Goal: Task Accomplishment & Management: Manage account settings

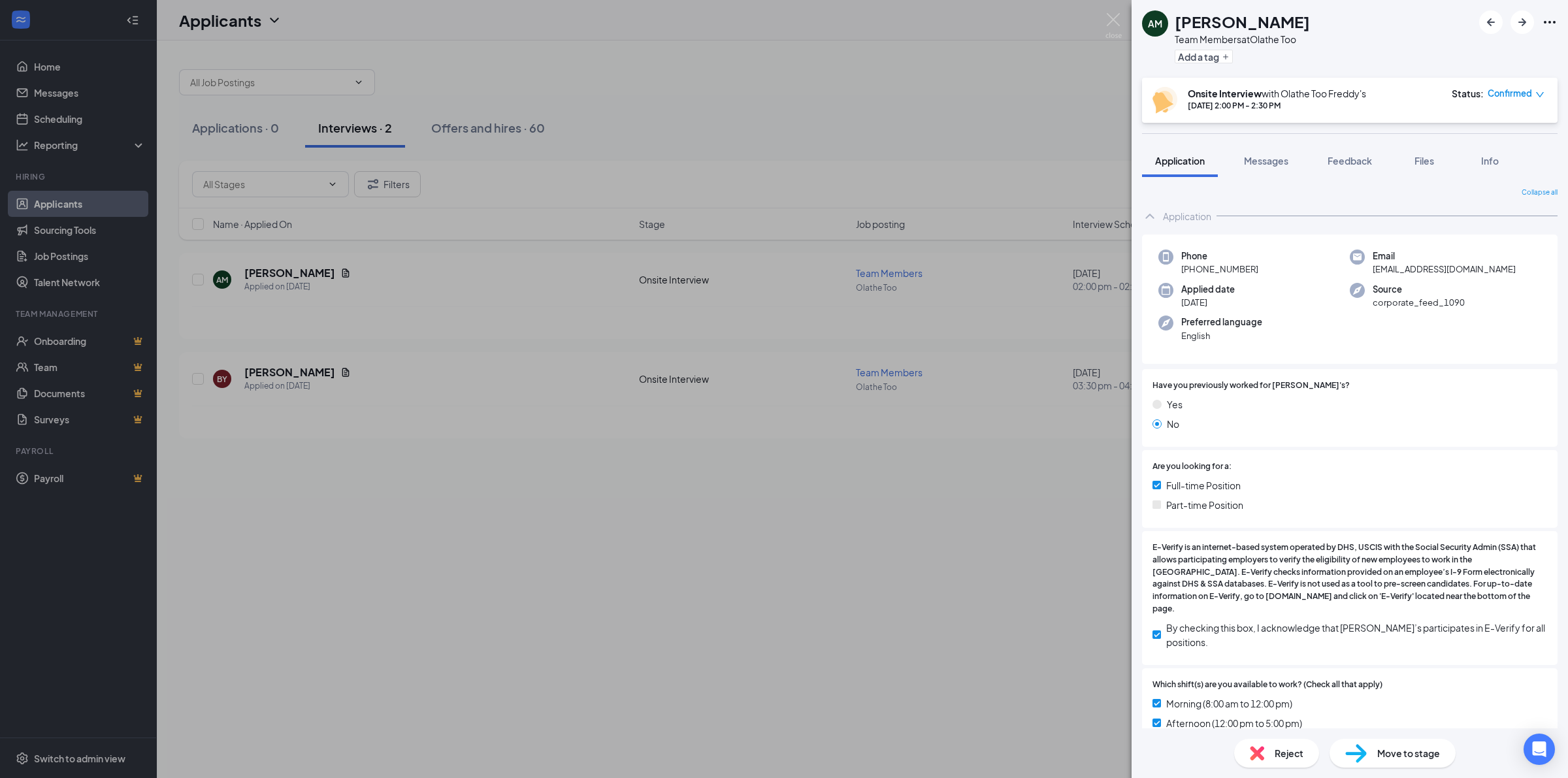
scroll to position [479, 0]
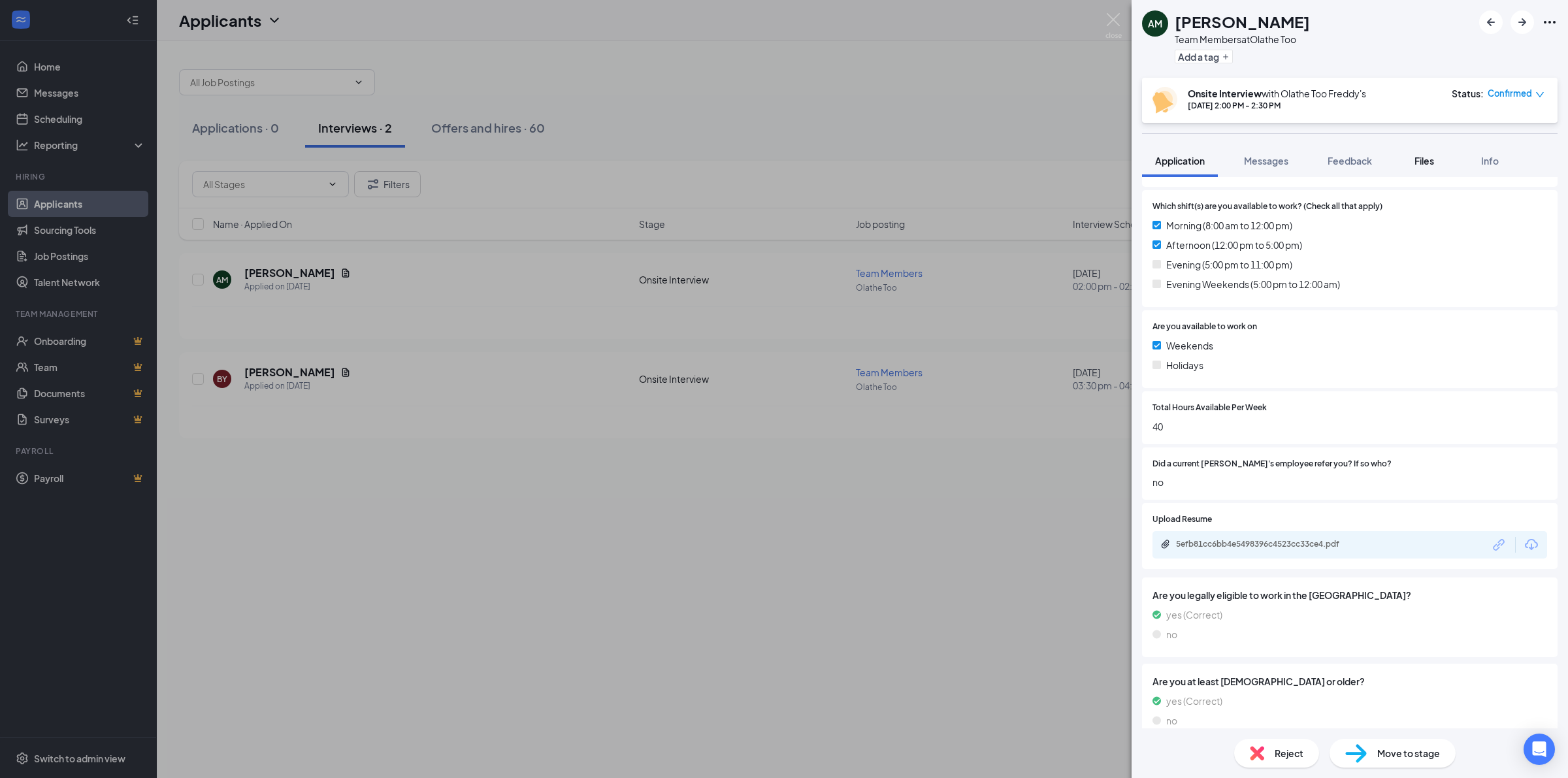
click at [1419, 162] on span "Files" at bounding box center [1425, 160] width 20 height 11
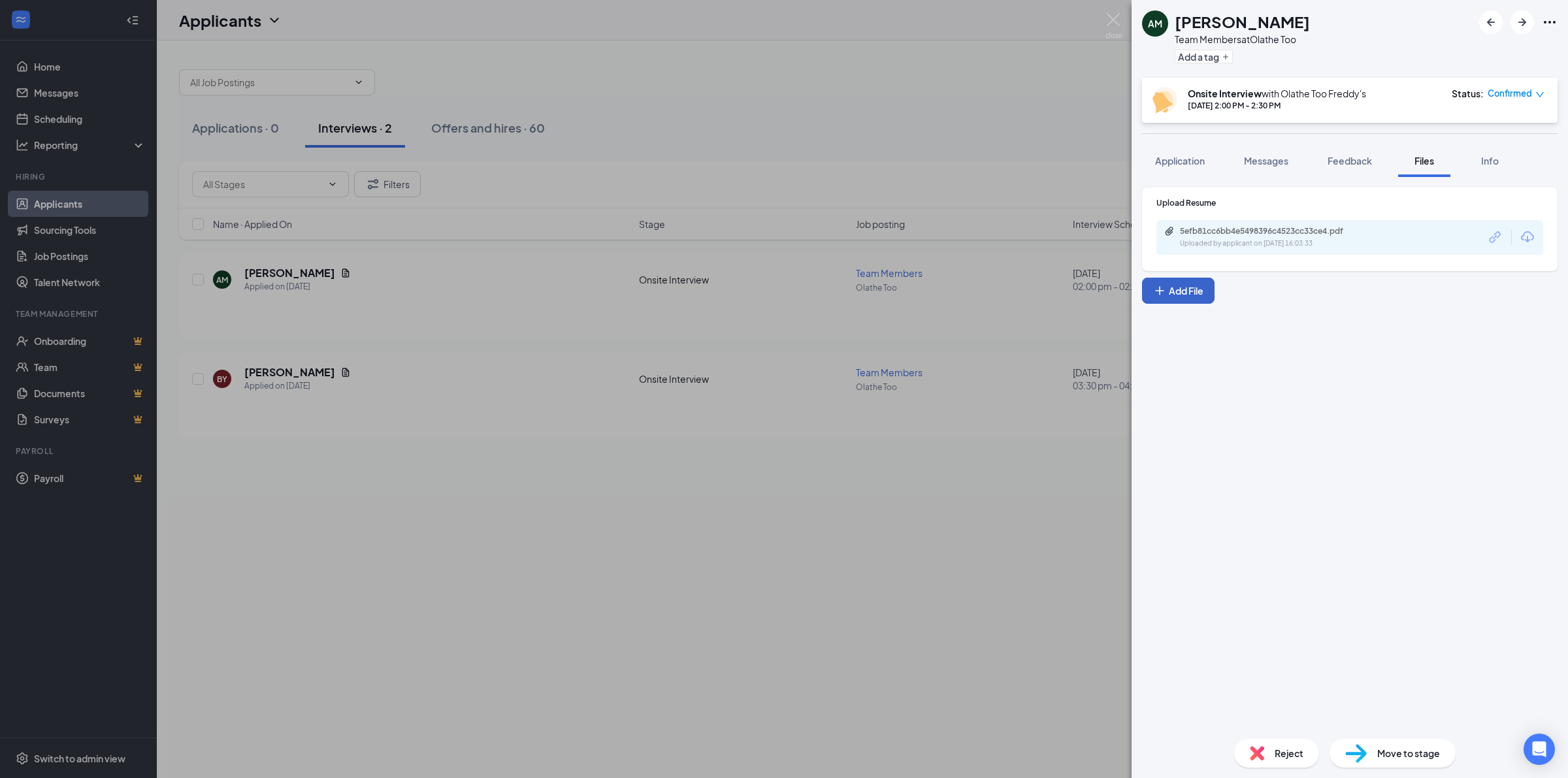
click at [1178, 293] on button "Add File" at bounding box center [1178, 290] width 72 height 26
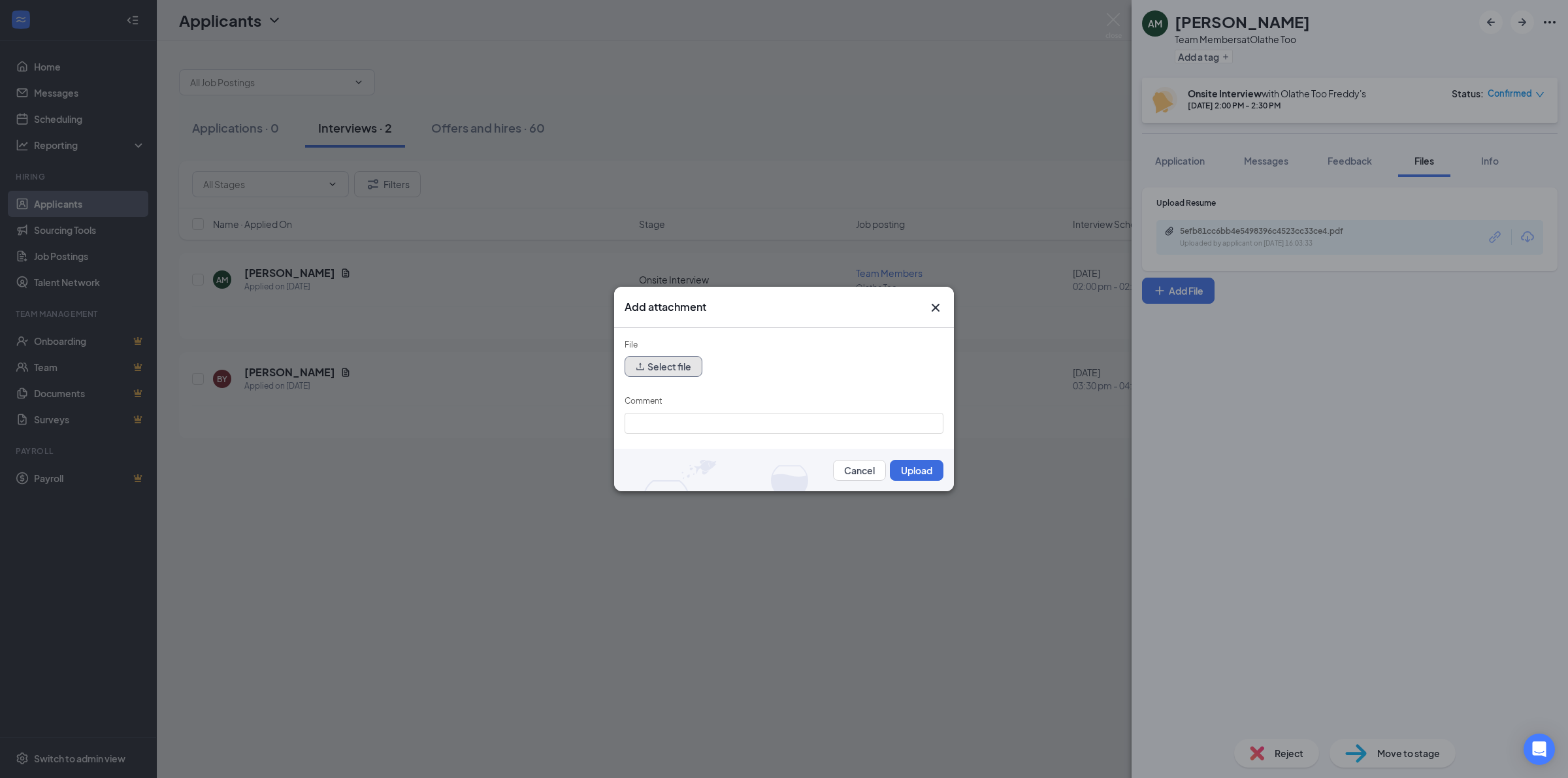
click at [660, 367] on button "Select file" at bounding box center [664, 366] width 78 height 21
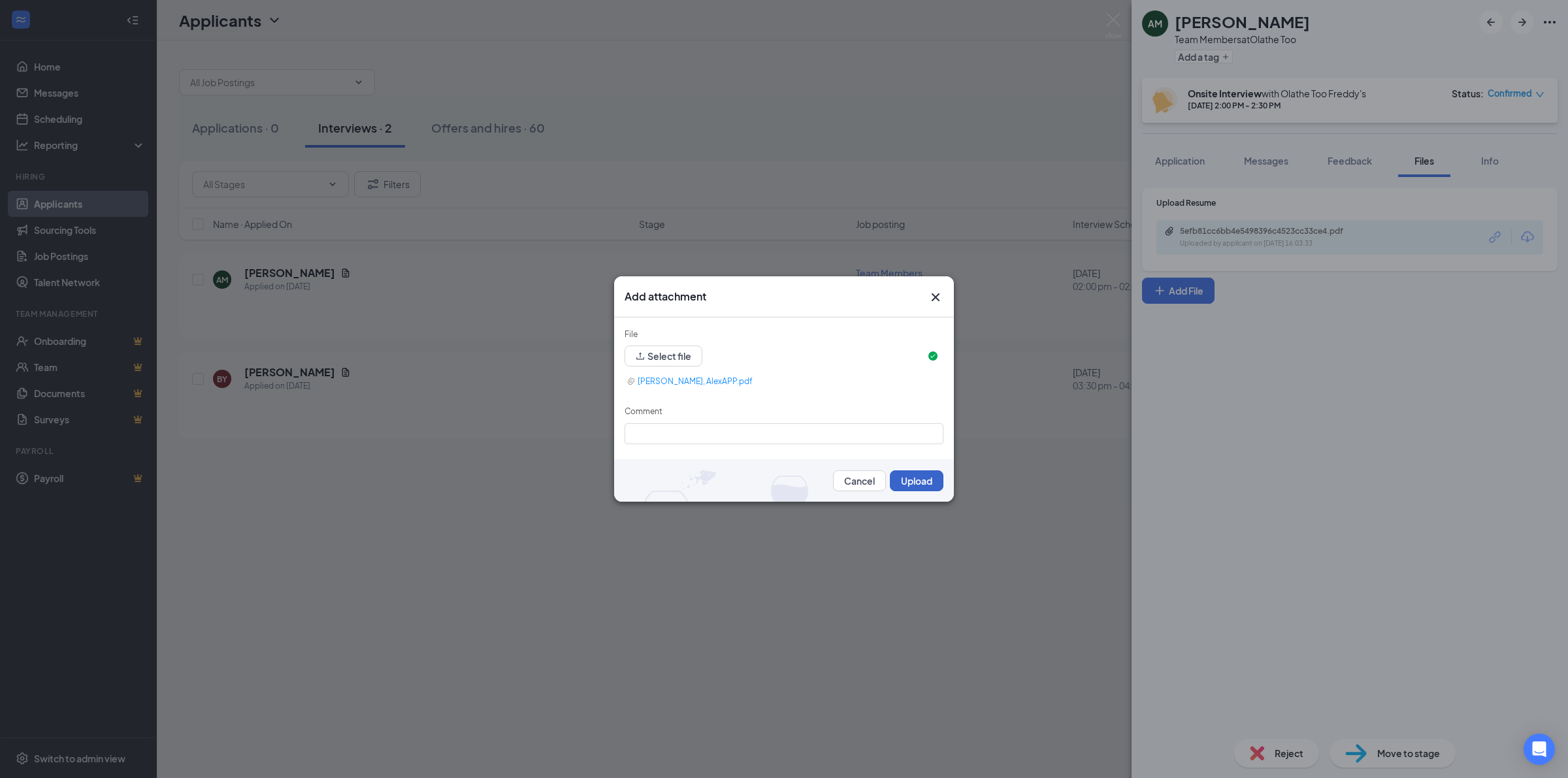
click at [907, 475] on button "Upload" at bounding box center [917, 480] width 53 height 21
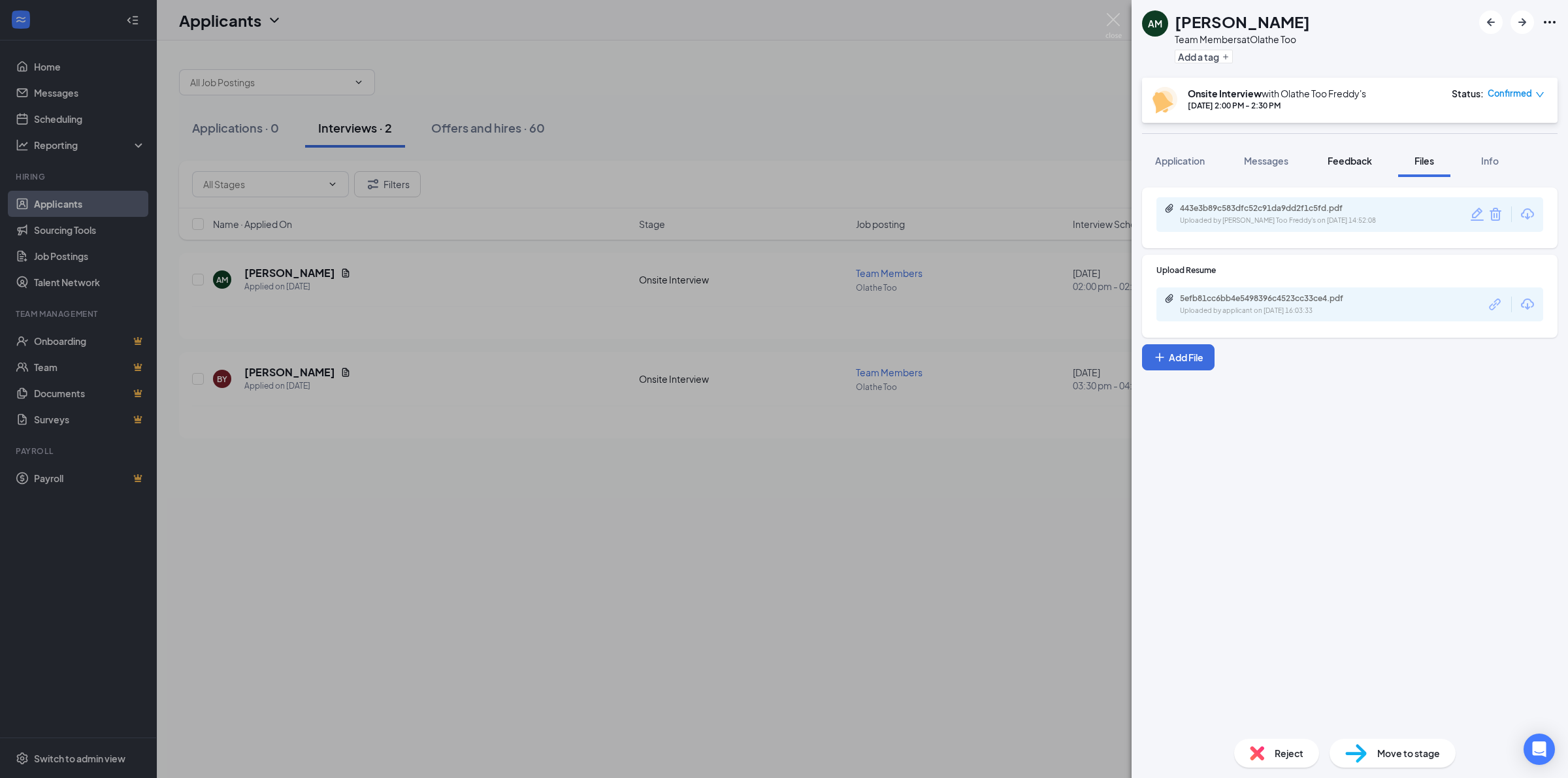
click at [1346, 158] on span "Feedback" at bounding box center [1350, 160] width 44 height 11
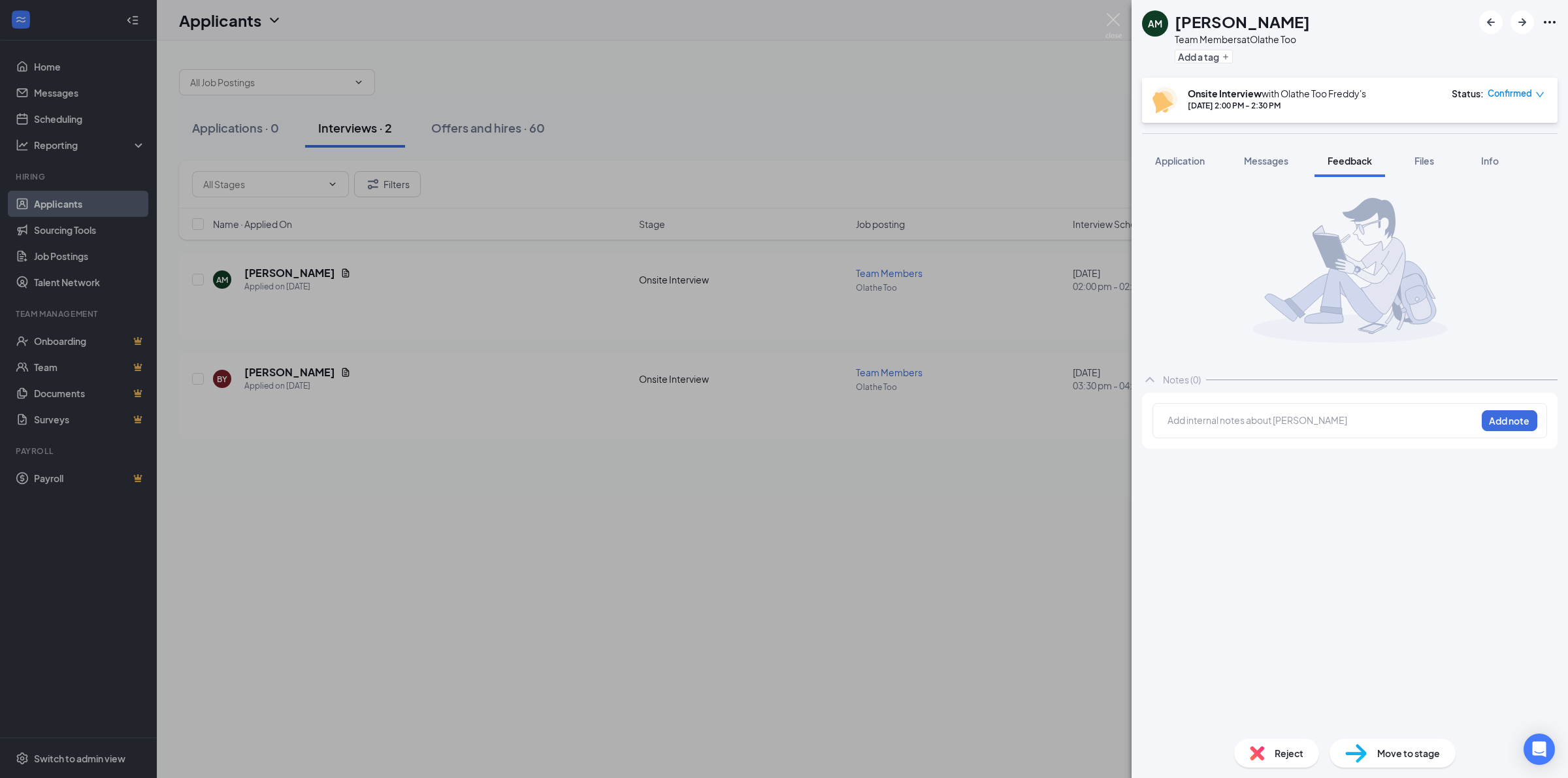
click at [1245, 422] on div at bounding box center [1322, 421] width 308 height 14
click at [1516, 416] on button "Add note" at bounding box center [1509, 421] width 56 height 21
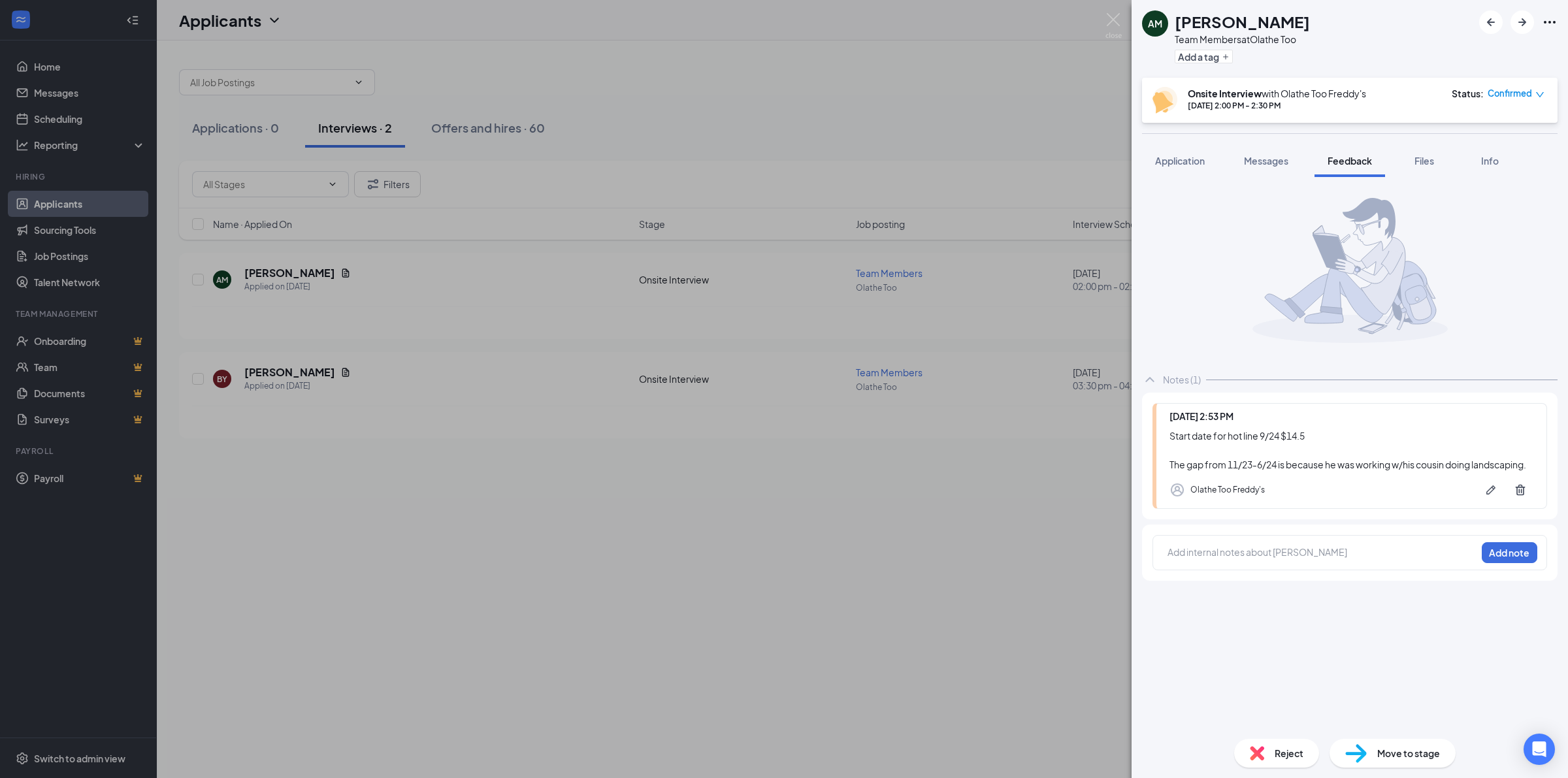
click at [1394, 754] on span "Move to stage" at bounding box center [1409, 753] width 62 height 14
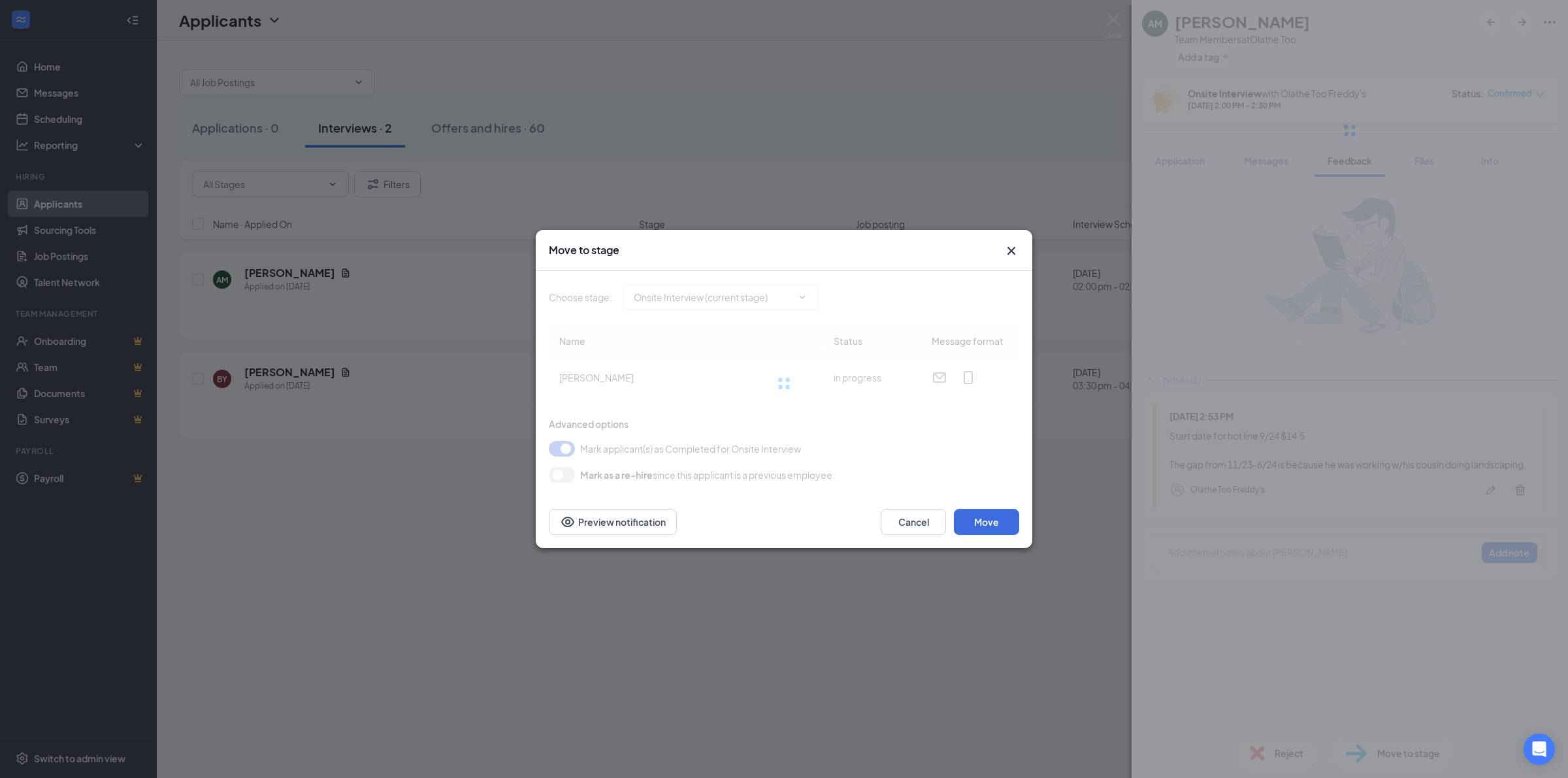
type input "Hiring Complete (final stage)"
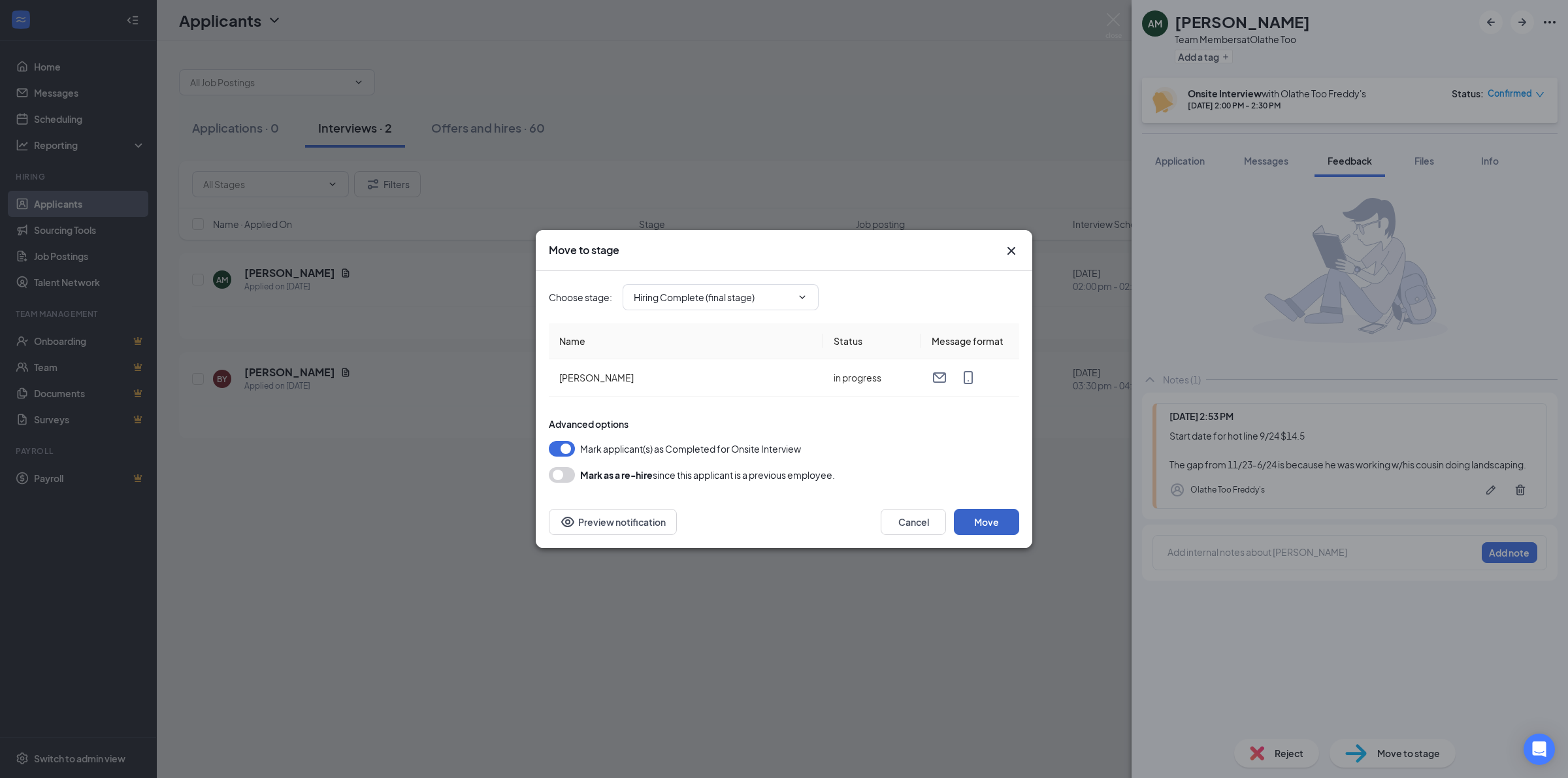
click at [991, 521] on button "Move" at bounding box center [987, 522] width 66 height 26
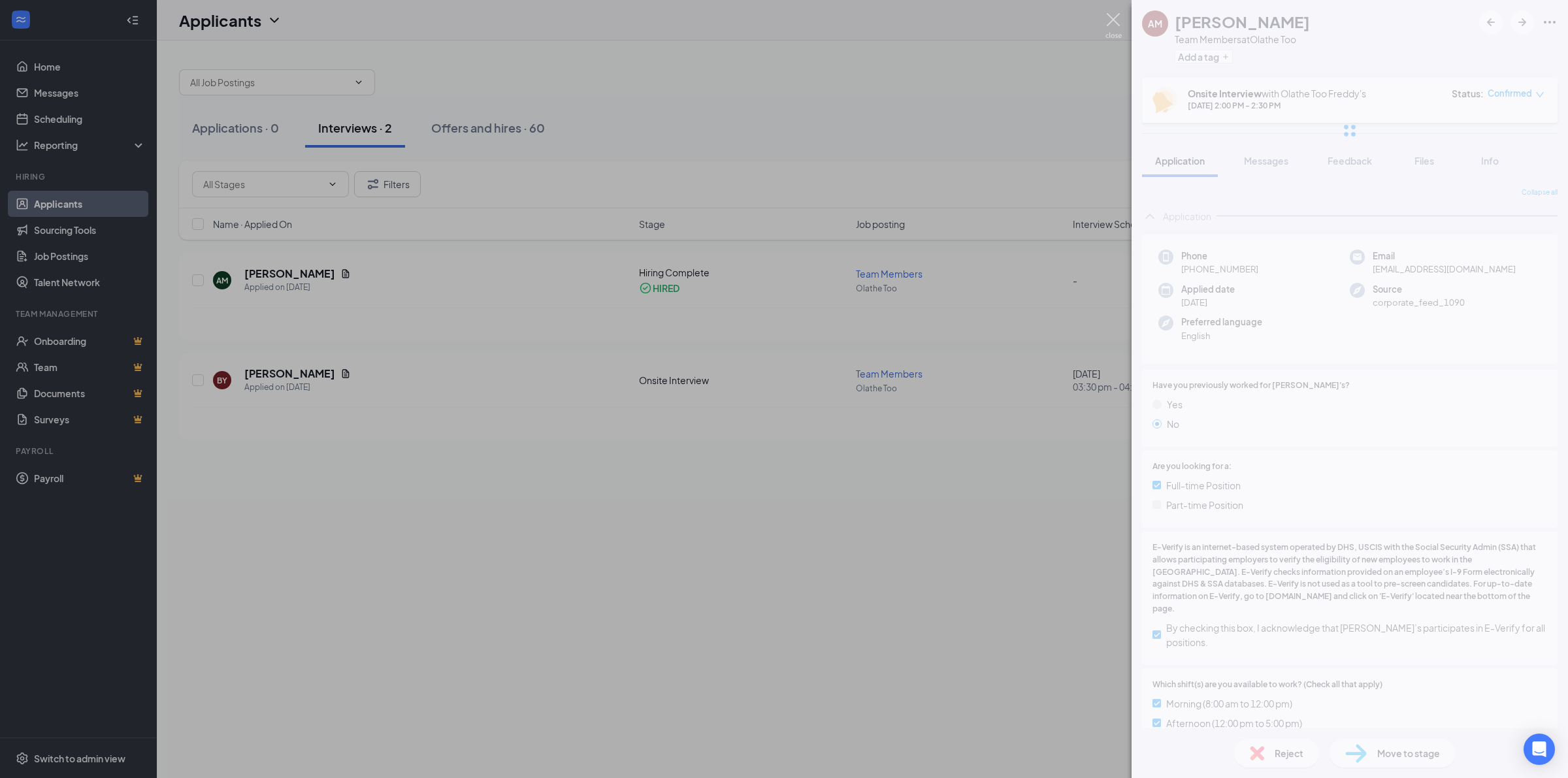
click at [1116, 21] on img at bounding box center [1113, 25] width 16 height 25
